Goal: Task Accomplishment & Management: Use online tool/utility

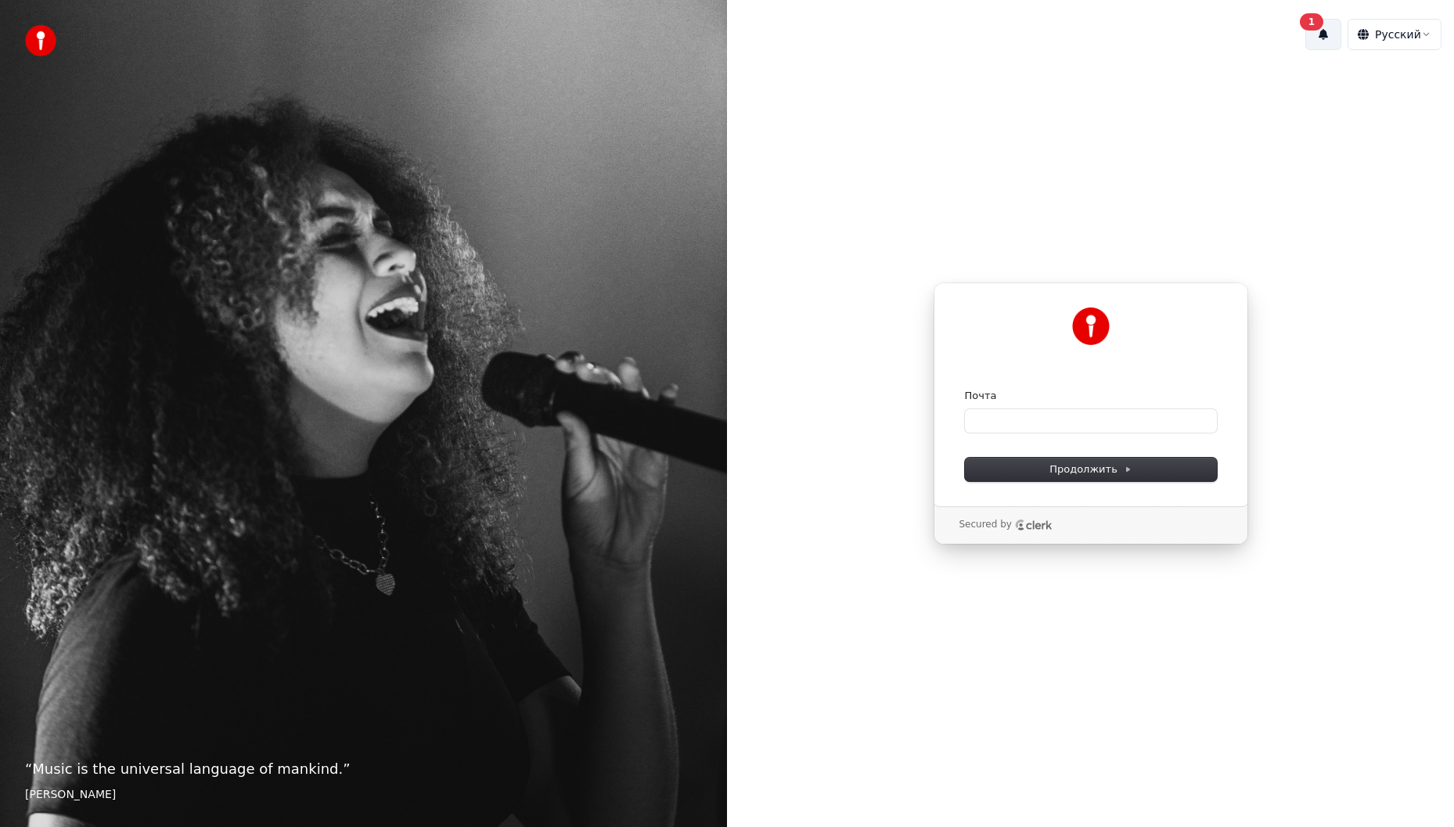
click at [1323, 32] on button "1" at bounding box center [1323, 34] width 36 height 31
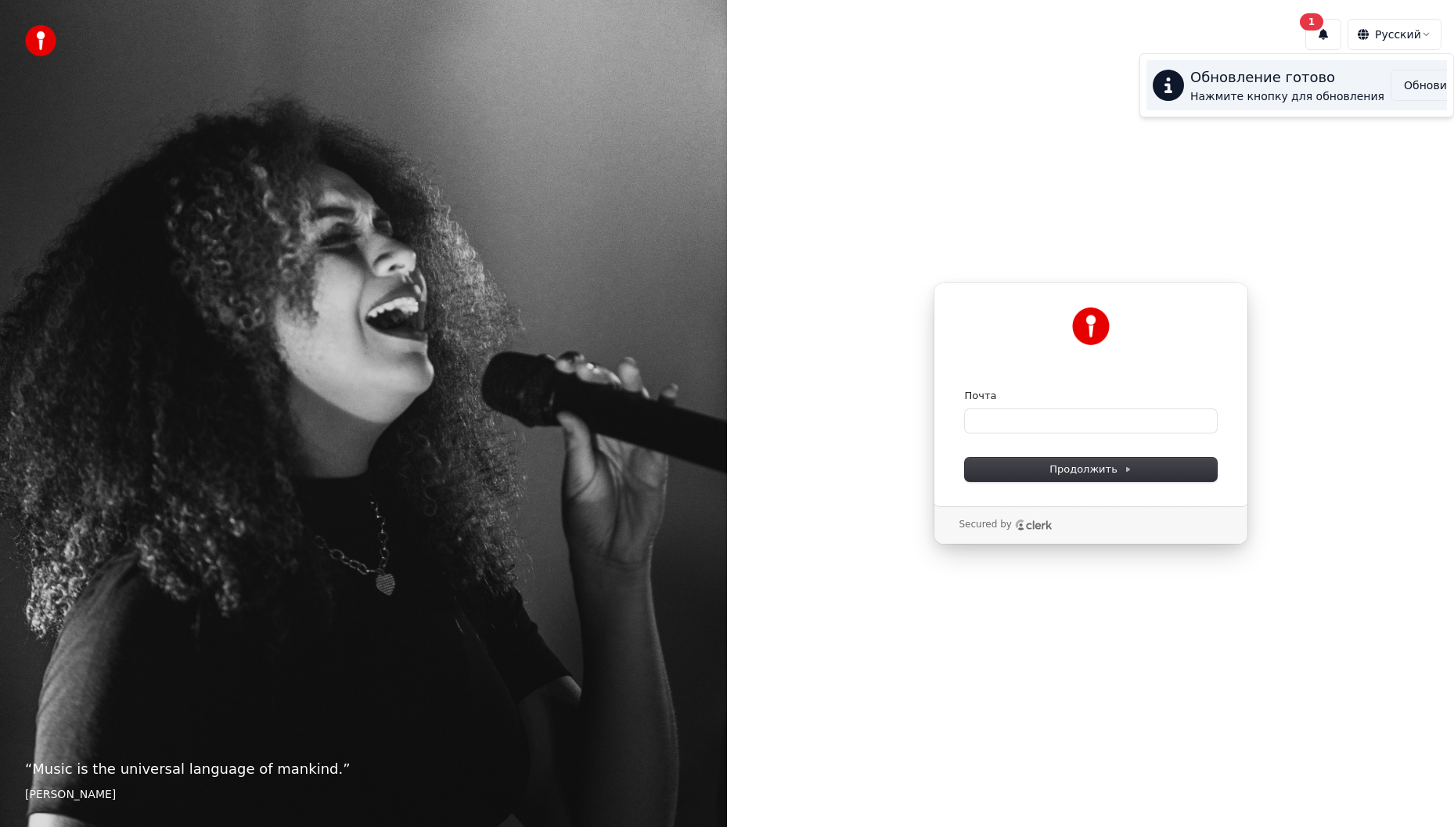
click at [1409, 80] on button "Обновить" at bounding box center [1431, 85] width 82 height 31
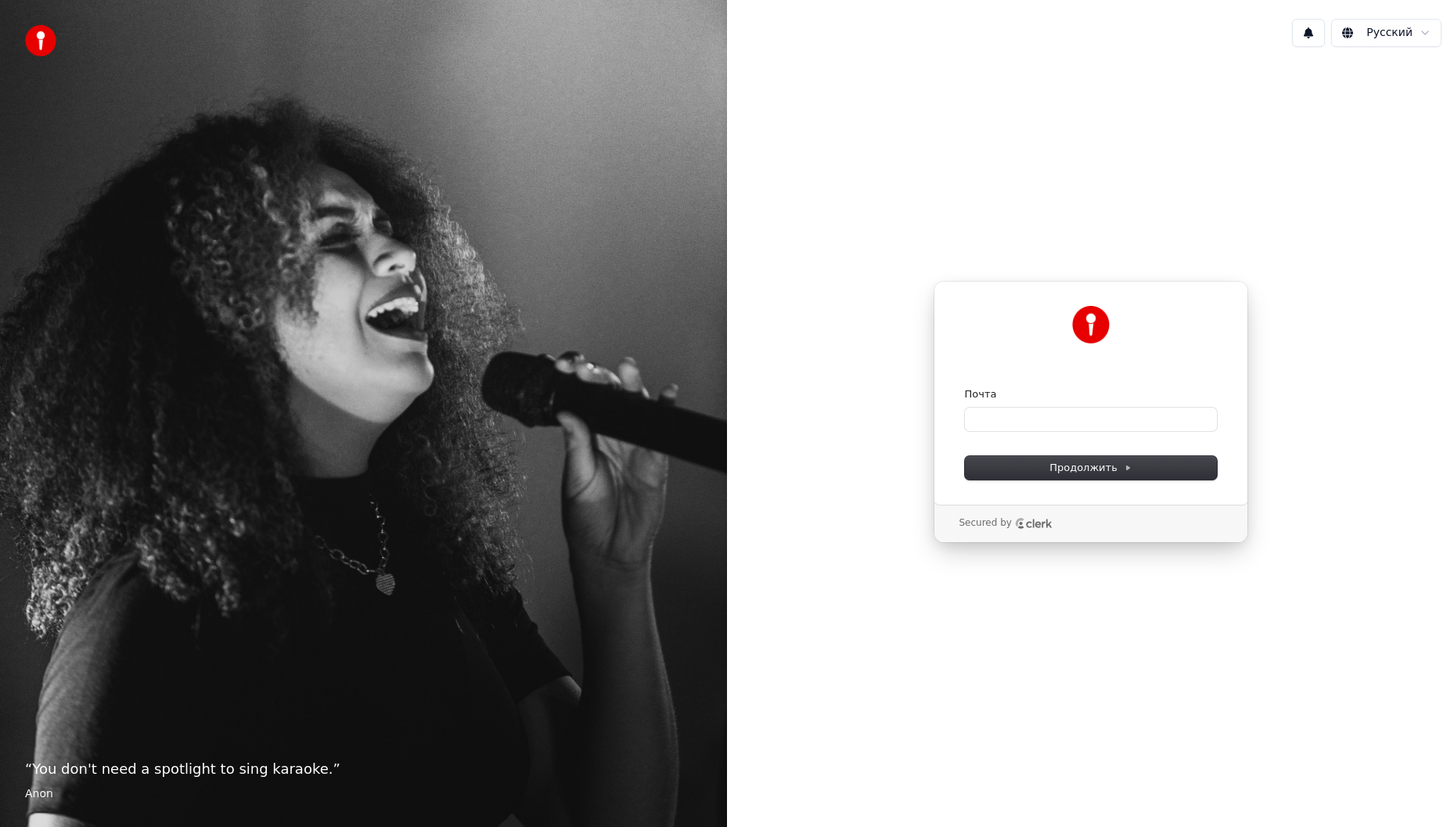
click at [1311, 37] on button at bounding box center [1308, 33] width 33 height 28
